Goal: Transaction & Acquisition: Book appointment/travel/reservation

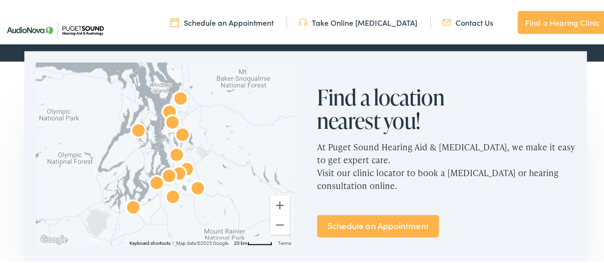
scroll to position [620, 0]
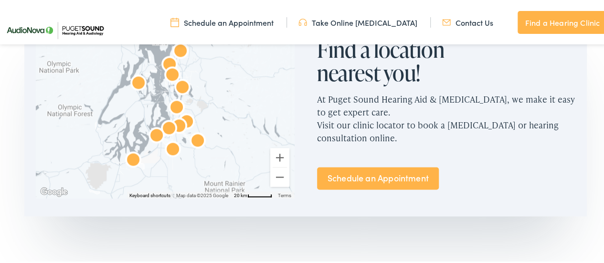
click at [380, 178] on link "Schedule an Appointment" at bounding box center [378, 177] width 122 height 22
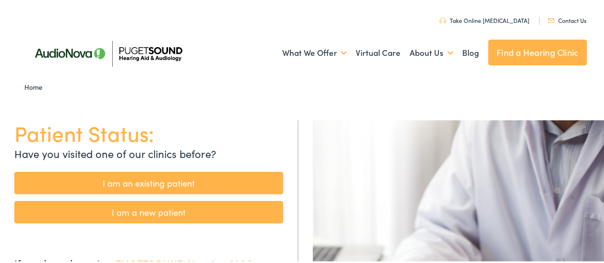
click at [178, 181] on link "I am an existing patient" at bounding box center [148, 181] width 269 height 22
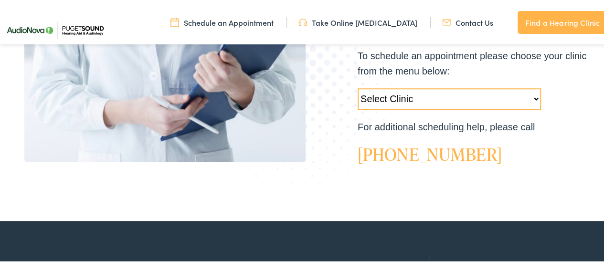
scroll to position [286, 0]
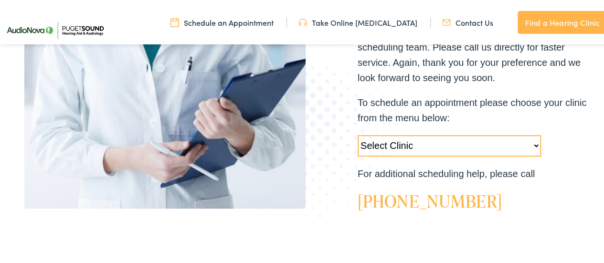
click at [527, 144] on select "Select Clinic [GEOGRAPHIC_DATA]-[GEOGRAPHIC_DATA]-AudioNova [STREET_ADDRESS]-Au…" at bounding box center [448, 144] width 183 height 21
select select "[URL][DOMAIN_NAME]"
click at [357, 134] on select "Select Clinic Tukwila-WA-AudioNova 14900 Interurban Ave S #185 Tacoma-WA-AudioN…" at bounding box center [448, 144] width 183 height 21
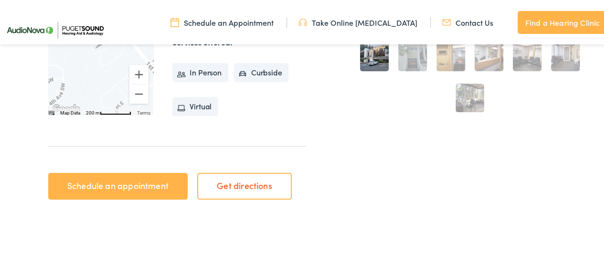
scroll to position [334, 0]
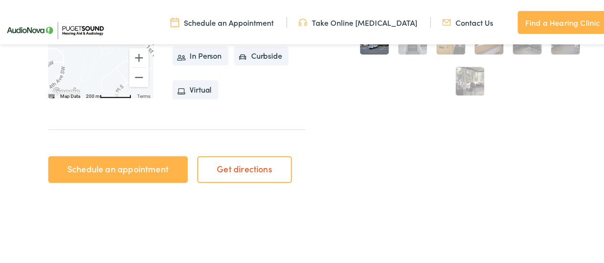
click at [131, 169] on link "Schedule an appointment" at bounding box center [117, 168] width 139 height 27
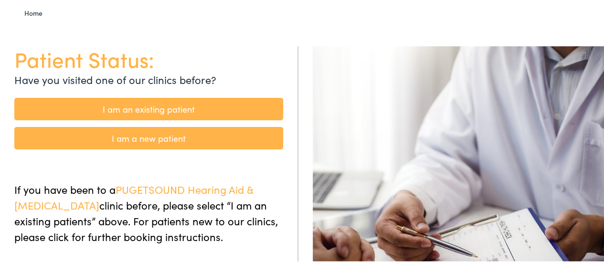
scroll to position [95, 0]
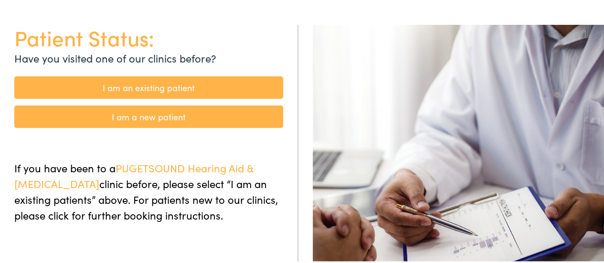
click at [163, 89] on link "I am an existing patient" at bounding box center [148, 86] width 269 height 22
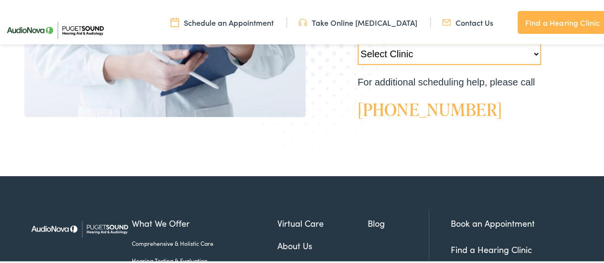
scroll to position [382, 0]
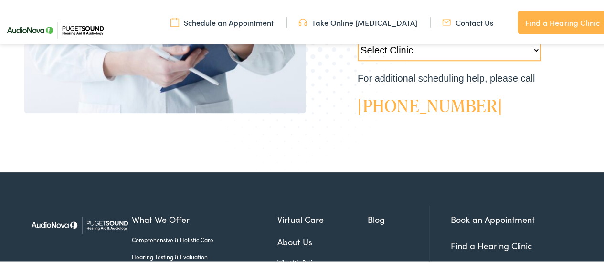
click at [458, 51] on select "Select Clinic Tukwila-WA-AudioNova 14900 Interurban Ave S #185 Tacoma-WA-AudioN…" at bounding box center [448, 48] width 183 height 21
select select "https://pshearing.alpacaaudiology.com/locations/federal-way-wa/"
click at [357, 38] on select "Select Clinic [GEOGRAPHIC_DATA]-[GEOGRAPHIC_DATA]-AudioNova [STREET_ADDRESS]-Au…" at bounding box center [448, 48] width 183 height 21
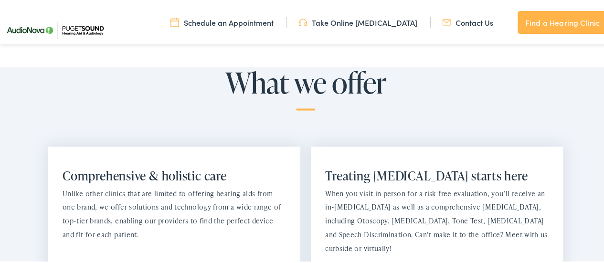
scroll to position [573, 0]
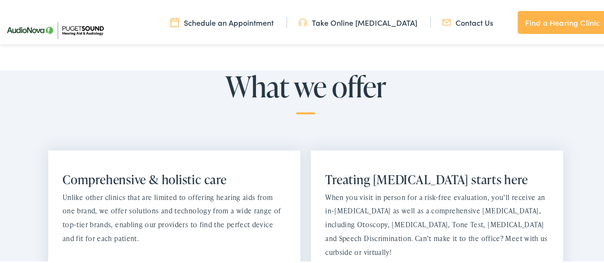
click at [221, 21] on link "Schedule an Appointment" at bounding box center [221, 21] width 103 height 10
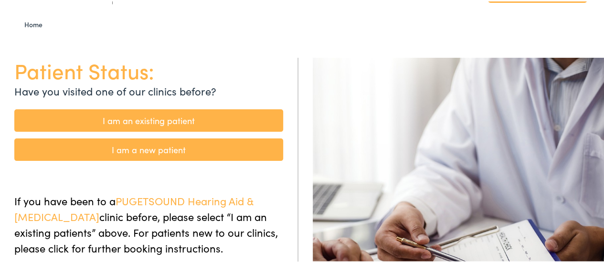
scroll to position [48, 0]
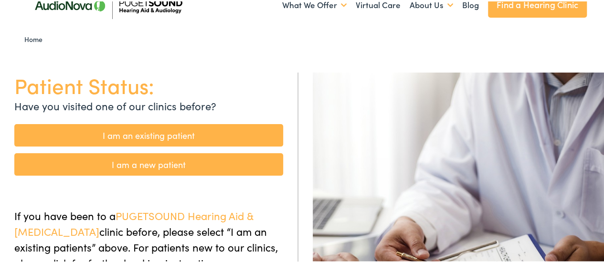
click at [180, 135] on link "I am an existing patient" at bounding box center [148, 134] width 269 height 22
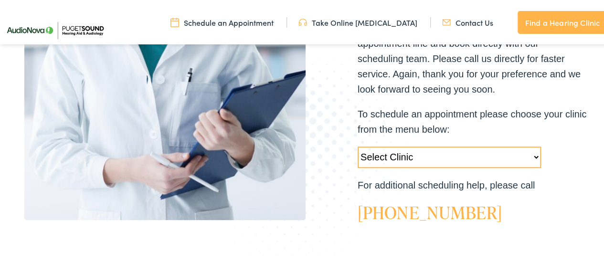
scroll to position [286, 0]
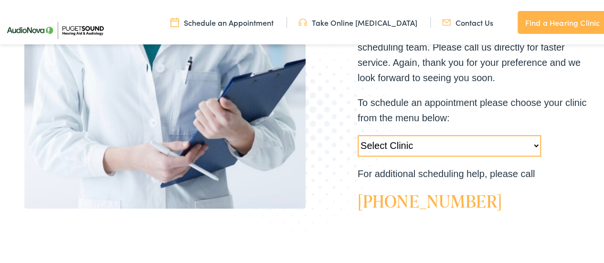
click at [409, 143] on select "Select Clinic Tukwila-WA-AudioNova 14900 Interurban Ave S #185 Tacoma-WA-AudioN…" at bounding box center [448, 144] width 183 height 21
select select "https://pshearing.alpacaaudiology.com/locations/federal-way-wa/"
click at [357, 134] on select "Select Clinic Tukwila-WA-AudioNova 14900 Interurban Ave S #185 Tacoma-WA-AudioN…" at bounding box center [448, 144] width 183 height 21
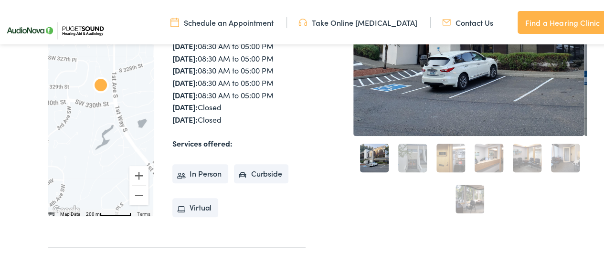
scroll to position [239, 0]
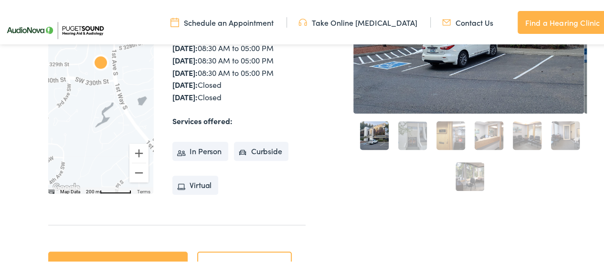
click at [198, 150] on li "In Person" at bounding box center [200, 149] width 56 height 19
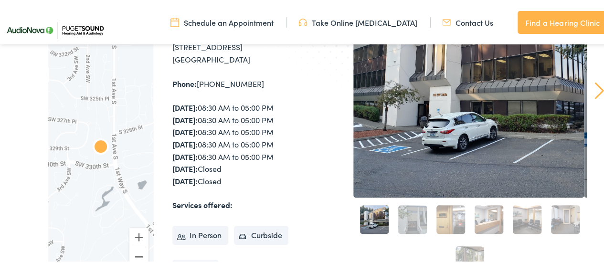
scroll to position [143, 0]
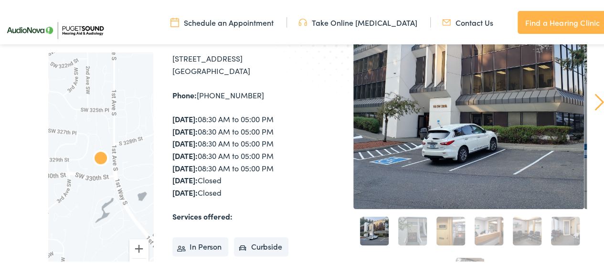
click at [101, 157] on img "AudioNova" at bounding box center [100, 158] width 31 height 31
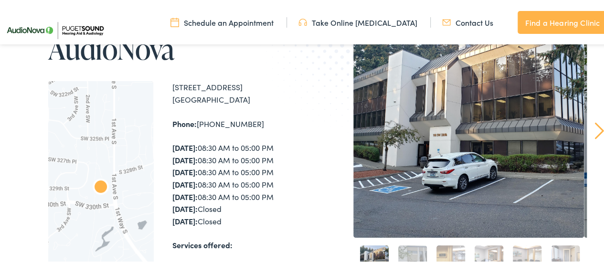
scroll to position [95, 0]
